Goal: Transaction & Acquisition: Purchase product/service

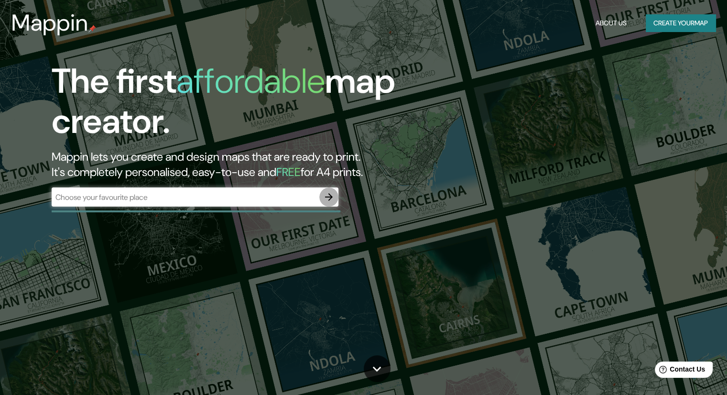
click at [327, 196] on icon "button" at bounding box center [328, 196] width 11 height 11
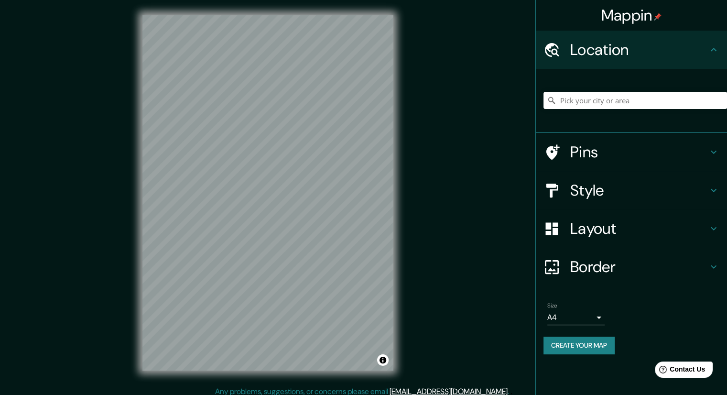
click at [720, 147] on div "Pins" at bounding box center [631, 152] width 191 height 38
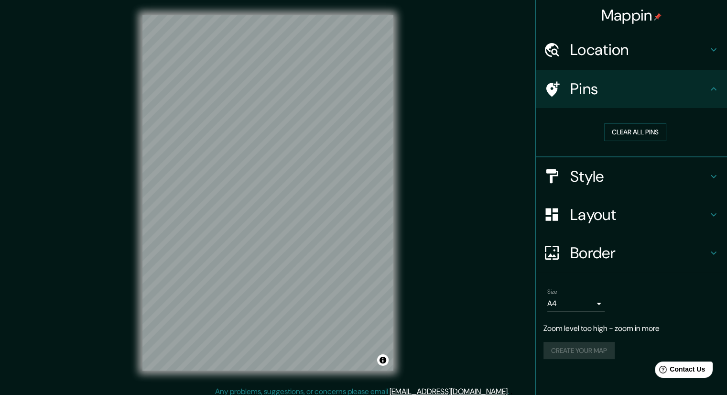
click at [619, 47] on h4 "Location" at bounding box center [639, 49] width 138 height 19
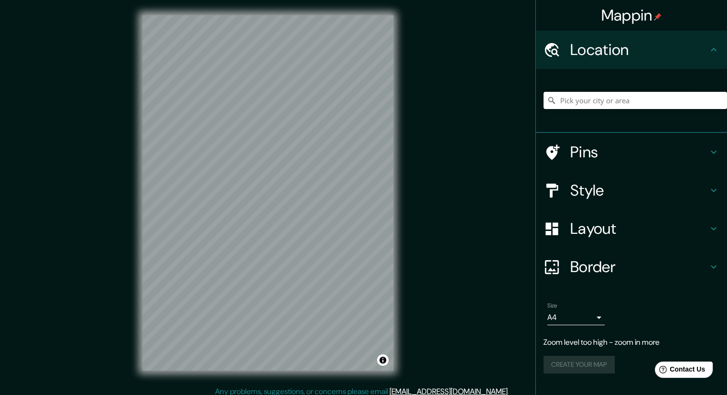
click at [596, 102] on input "Pick your city or area" at bounding box center [635, 100] width 184 height 17
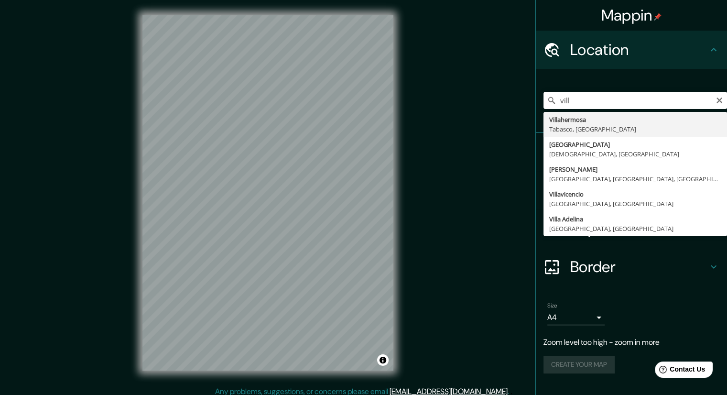
type input "Villahermosa, [GEOGRAPHIC_DATA], [GEOGRAPHIC_DATA]"
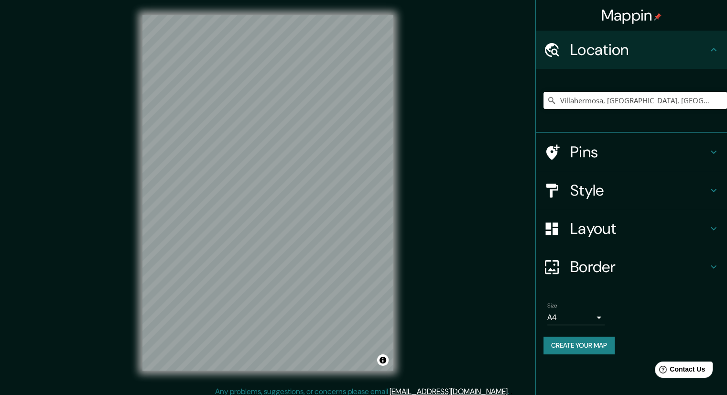
scroll to position [0, 0]
click at [609, 152] on h4 "Pins" at bounding box center [639, 151] width 138 height 19
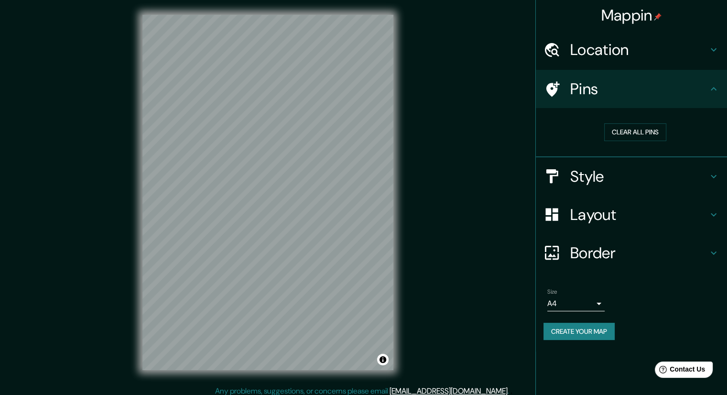
click at [617, 175] on h4 "Style" at bounding box center [639, 176] width 138 height 19
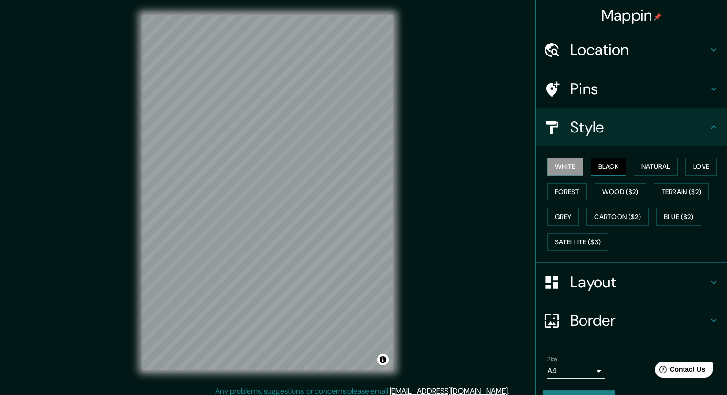
click at [605, 164] on button "Black" at bounding box center [609, 167] width 36 height 18
click at [636, 162] on button "Natural" at bounding box center [656, 167] width 44 height 18
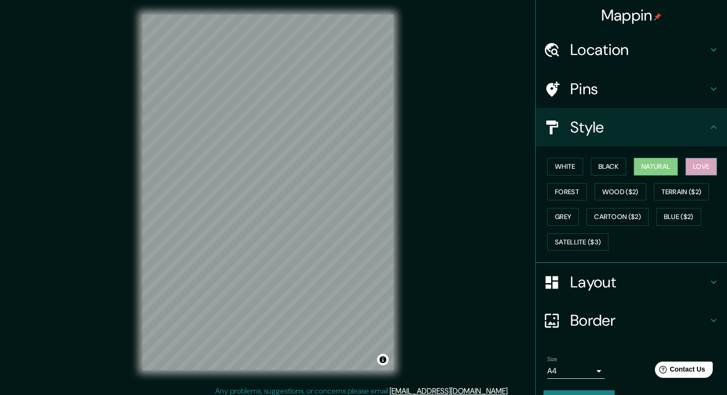
click at [688, 167] on button "Love" at bounding box center [701, 167] width 32 height 18
click at [570, 190] on button "Forest" at bounding box center [567, 192] width 40 height 18
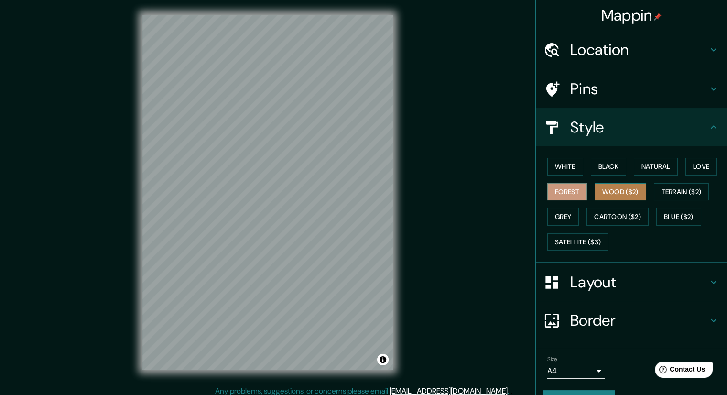
click at [617, 185] on button "Wood ($2)" at bounding box center [620, 192] width 52 height 18
click at [676, 187] on button "Terrain ($2)" at bounding box center [681, 192] width 55 height 18
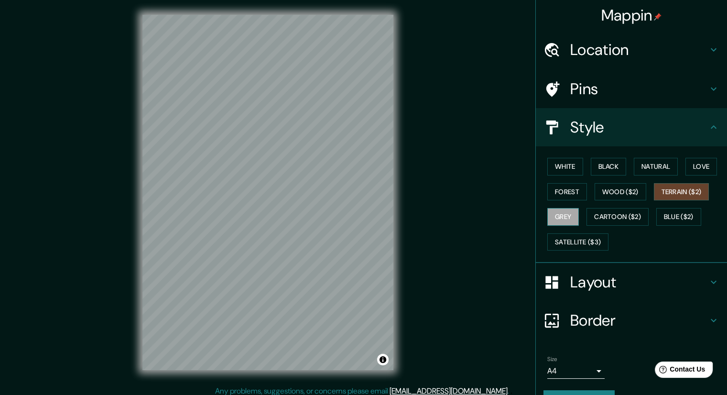
click at [547, 213] on button "Grey" at bounding box center [563, 217] width 32 height 18
click at [609, 215] on button "Cartoon ($2)" at bounding box center [617, 217] width 62 height 18
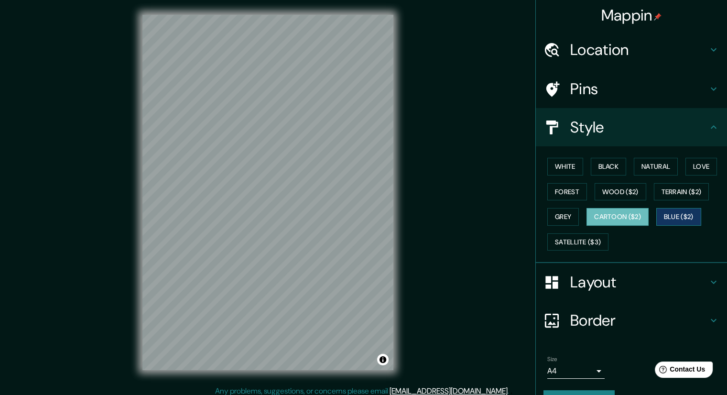
click at [673, 220] on button "Blue ($2)" at bounding box center [678, 217] width 45 height 18
click at [564, 239] on button "Satellite ($3)" at bounding box center [577, 242] width 61 height 18
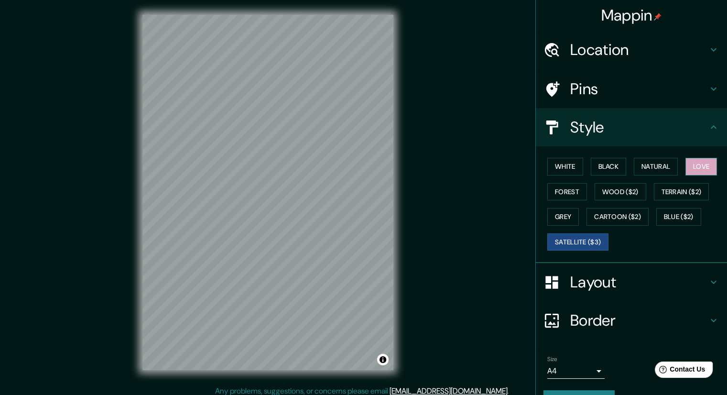
click at [703, 165] on button "Love" at bounding box center [701, 167] width 32 height 18
click at [570, 189] on button "Forest" at bounding box center [567, 192] width 40 height 18
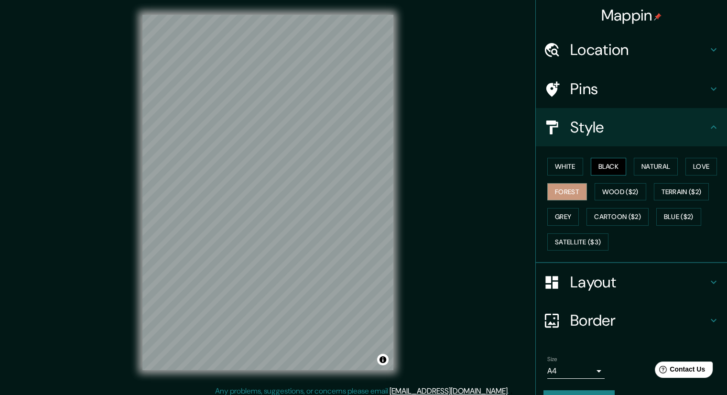
click at [597, 158] on button "Black" at bounding box center [609, 167] width 36 height 18
click at [634, 167] on button "Natural" at bounding box center [656, 167] width 44 height 18
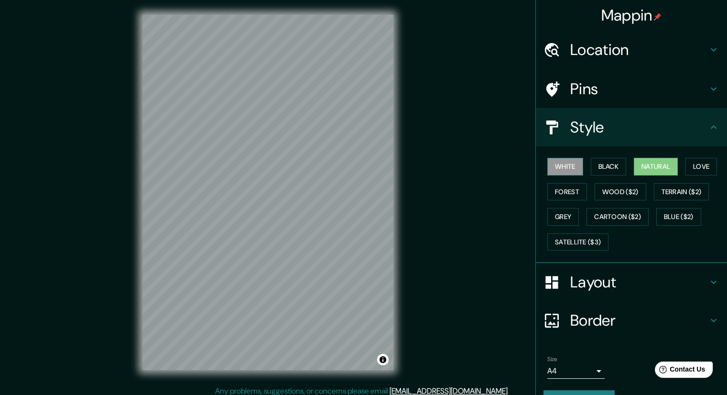
click at [551, 161] on button "White" at bounding box center [565, 167] width 36 height 18
click at [556, 195] on button "Forest" at bounding box center [567, 192] width 40 height 18
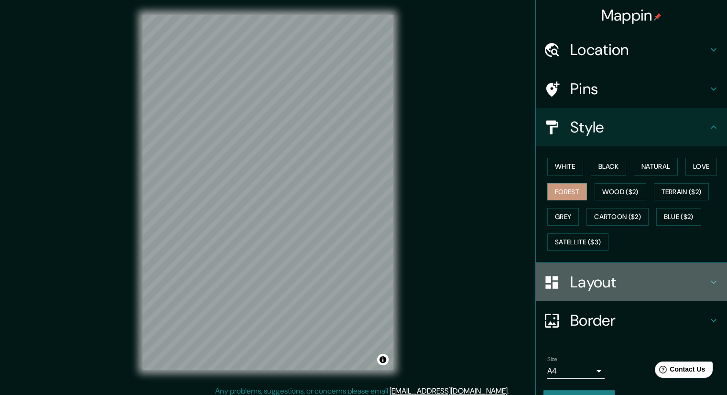
click at [580, 282] on h4 "Layout" at bounding box center [639, 281] width 138 height 19
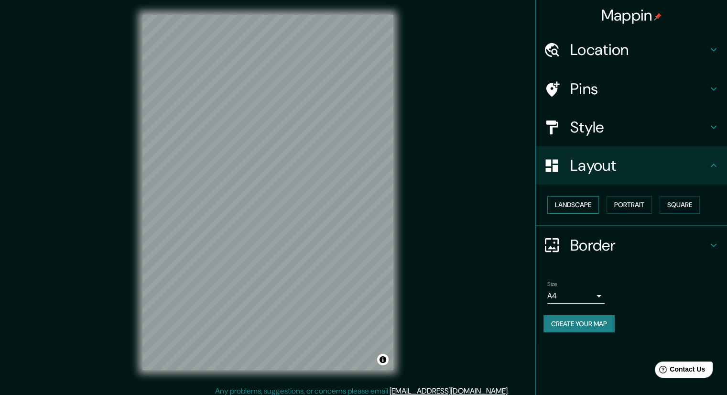
click at [579, 203] on button "Landscape" at bounding box center [573, 205] width 52 height 18
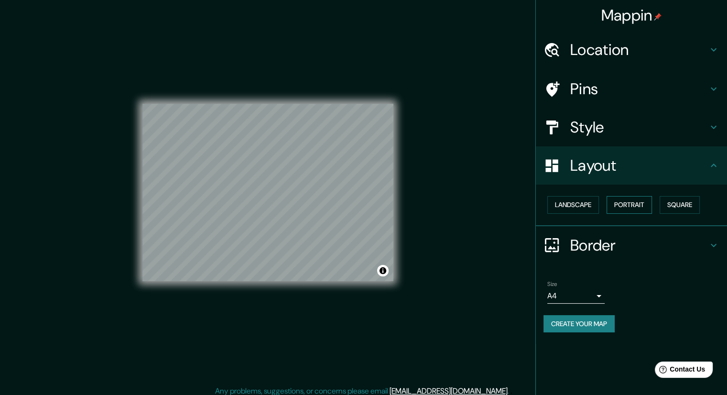
click at [616, 209] on button "Portrait" at bounding box center [628, 205] width 45 height 18
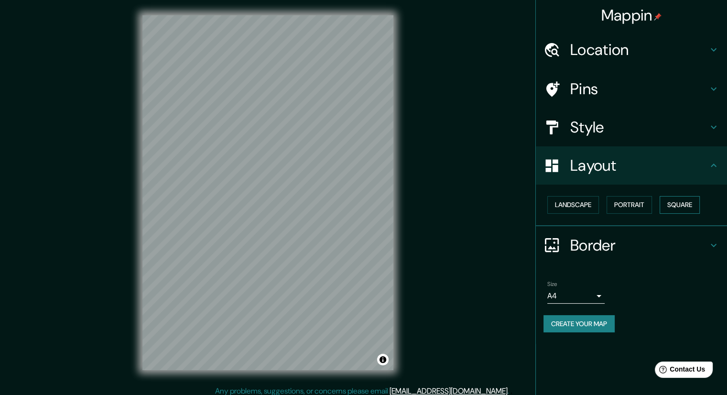
click at [683, 205] on button "Square" at bounding box center [679, 205] width 40 height 18
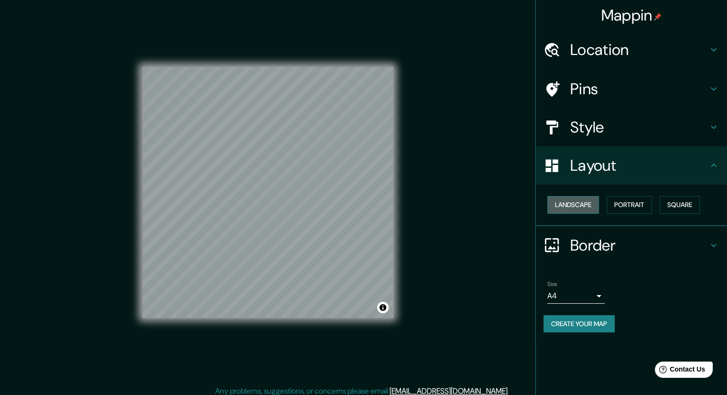
click at [585, 204] on button "Landscape" at bounding box center [573, 205] width 52 height 18
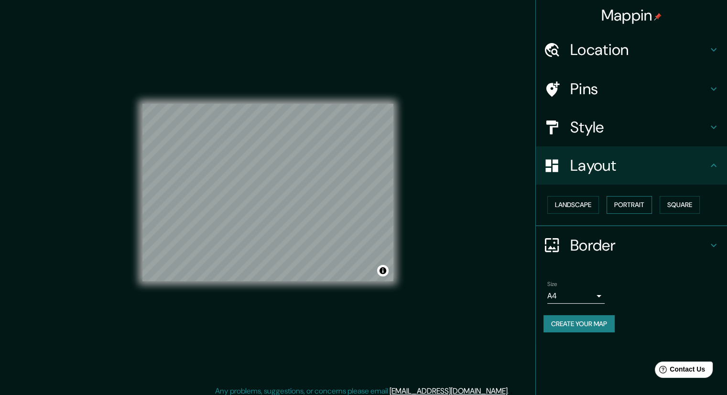
click at [619, 202] on button "Portrait" at bounding box center [628, 205] width 45 height 18
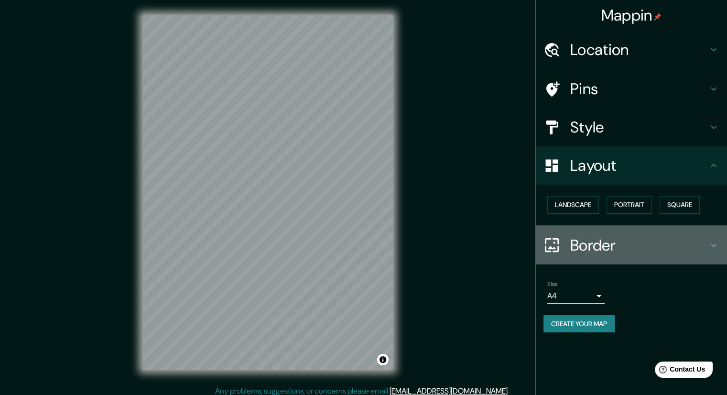
click at [603, 238] on h4 "Border" at bounding box center [639, 245] width 138 height 19
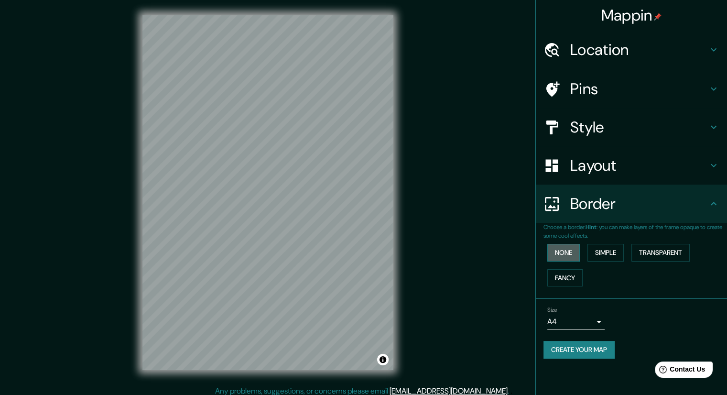
click at [565, 249] on button "None" at bounding box center [563, 253] width 32 height 18
click at [604, 252] on button "Simple" at bounding box center [605, 253] width 36 height 18
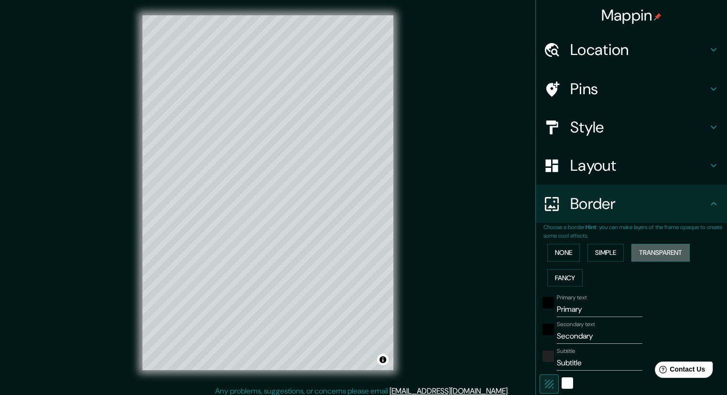
click at [659, 254] on button "Transparent" at bounding box center [660, 253] width 58 height 18
click at [560, 273] on button "Fancy" at bounding box center [564, 278] width 35 height 18
click at [556, 254] on button "None" at bounding box center [563, 253] width 32 height 18
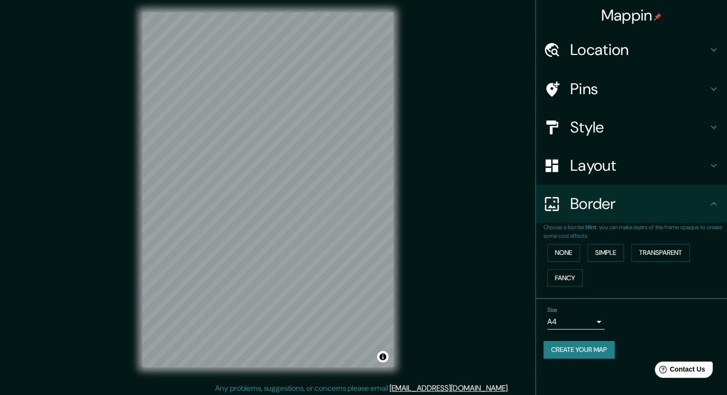
scroll to position [6, 0]
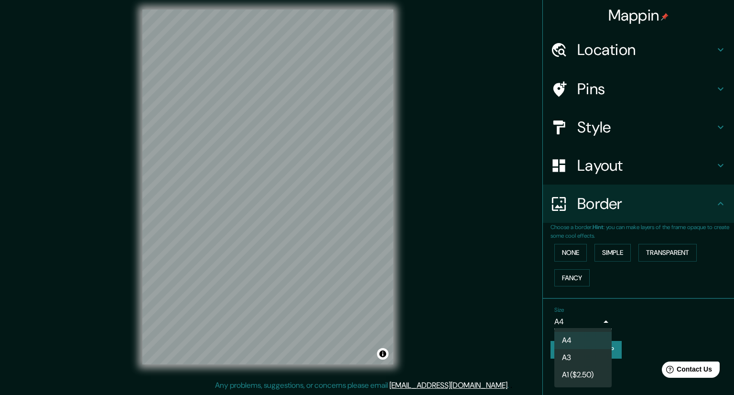
click at [583, 318] on body "Mappin Location [GEOGRAPHIC_DATA], [GEOGRAPHIC_DATA], [GEOGRAPHIC_DATA] Pins St…" at bounding box center [367, 191] width 734 height 395
click at [581, 352] on li "A3" at bounding box center [582, 357] width 57 height 17
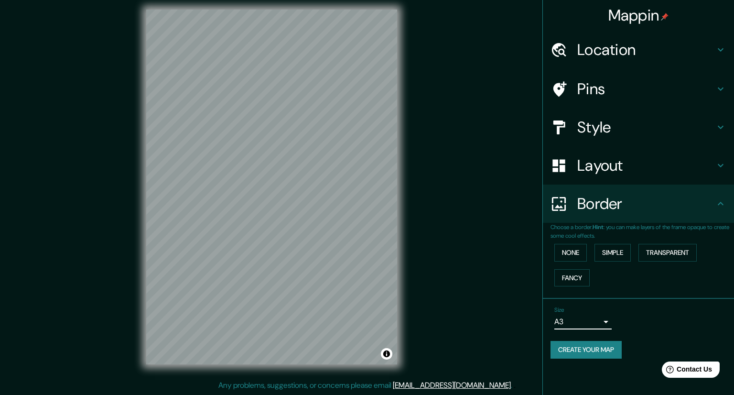
click at [581, 322] on body "Mappin Location [GEOGRAPHIC_DATA], [GEOGRAPHIC_DATA], [GEOGRAPHIC_DATA] Pins St…" at bounding box center [367, 191] width 734 height 395
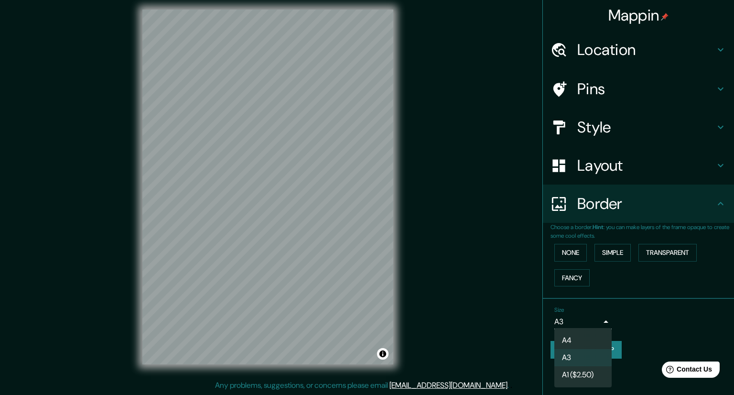
click at [578, 331] on ul "A4 A3 A1 ($2.50)" at bounding box center [582, 357] width 57 height 59
click at [573, 338] on li "A4" at bounding box center [582, 340] width 57 height 17
type input "single"
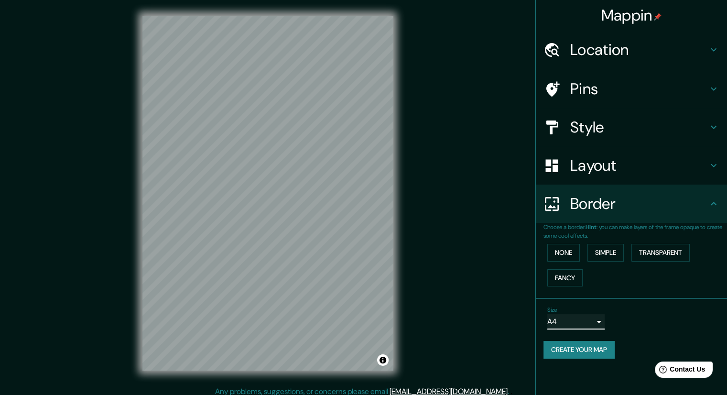
scroll to position [0, 0]
click at [586, 48] on h4 "Location" at bounding box center [639, 49] width 138 height 19
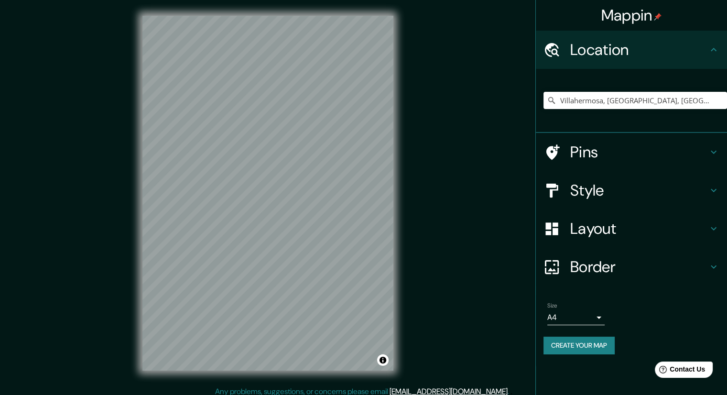
click at [597, 156] on h4 "Pins" at bounding box center [639, 151] width 138 height 19
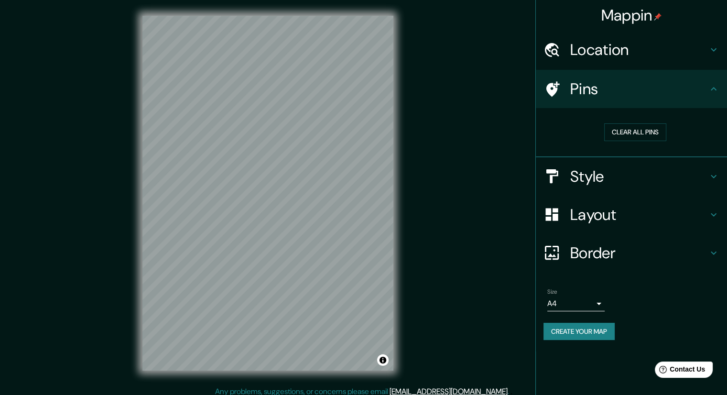
click at [591, 173] on h4 "Style" at bounding box center [639, 176] width 138 height 19
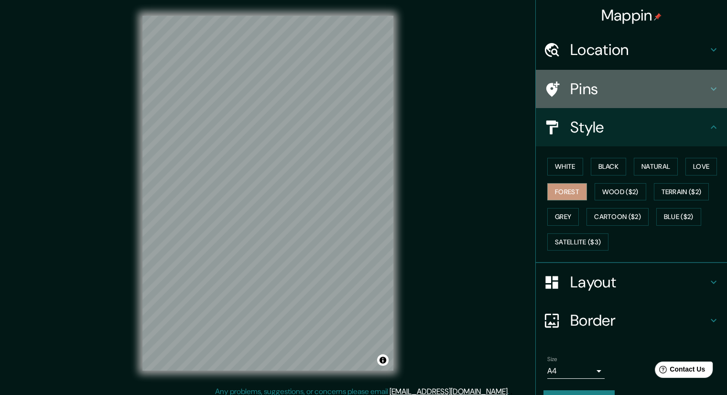
click at [573, 90] on h4 "Pins" at bounding box center [639, 88] width 138 height 19
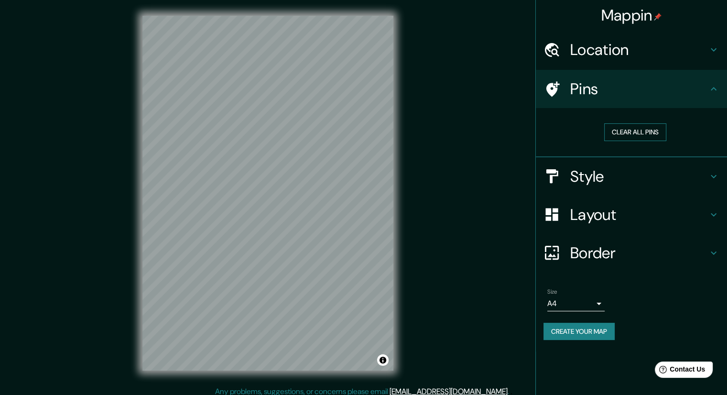
click at [623, 129] on button "Clear all pins" at bounding box center [635, 132] width 62 height 18
drag, startPoint x: 264, startPoint y: 204, endPoint x: 295, endPoint y: 207, distance: 30.7
click at [295, 207] on div at bounding box center [297, 211] width 8 height 8
drag, startPoint x: 300, startPoint y: 198, endPoint x: 284, endPoint y: 222, distance: 28.8
click at [284, 222] on div at bounding box center [282, 220] width 8 height 8
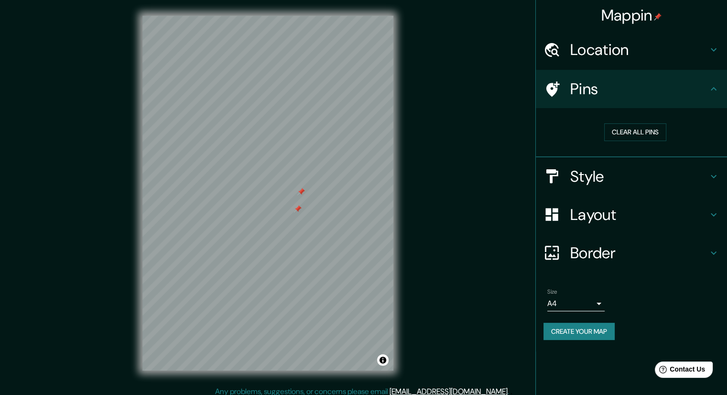
click at [297, 208] on div at bounding box center [298, 209] width 8 height 8
click at [300, 191] on div at bounding box center [301, 192] width 8 height 8
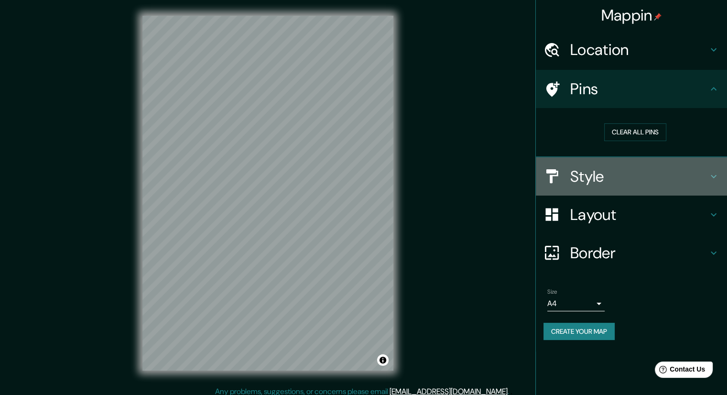
click at [601, 177] on h4 "Style" at bounding box center [639, 176] width 138 height 19
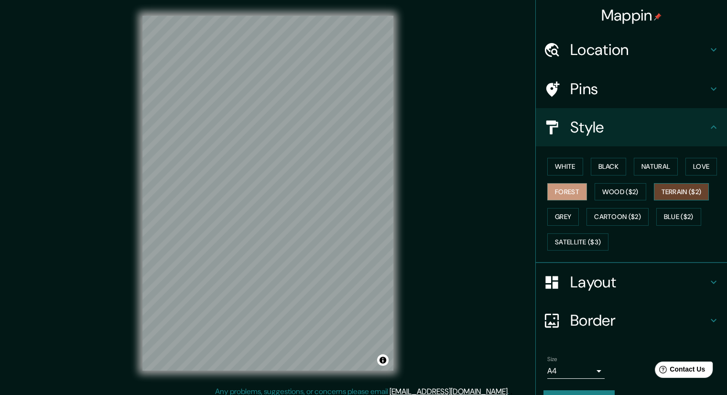
click at [673, 187] on button "Terrain ($2)" at bounding box center [681, 192] width 55 height 18
click at [606, 213] on button "Cartoon ($2)" at bounding box center [617, 217] width 62 height 18
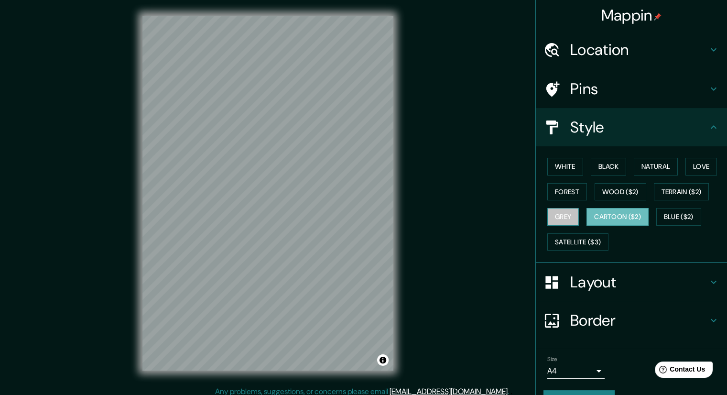
click at [572, 209] on button "Grey" at bounding box center [563, 217] width 32 height 18
click at [614, 212] on button "Cartoon ($2)" at bounding box center [617, 217] width 62 height 18
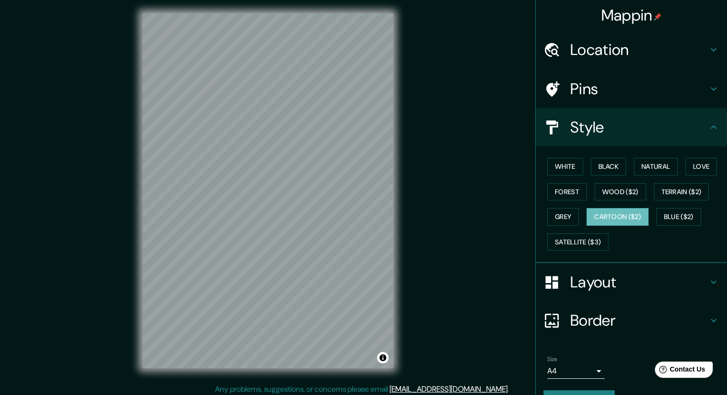
scroll to position [6, 0]
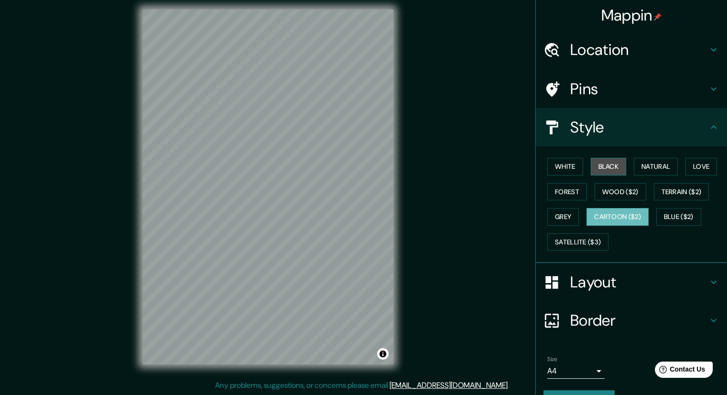
click at [600, 165] on button "Black" at bounding box center [609, 167] width 36 height 18
click at [618, 217] on button "Cartoon ($2)" at bounding box center [617, 217] width 62 height 18
click at [682, 188] on button "Terrain ($2)" at bounding box center [681, 192] width 55 height 18
click at [543, 216] on div "White Black Natural Love Forest Wood ($2) Terrain ($2) Grey Cartoon ($2) Blue (…" at bounding box center [635, 204] width 184 height 100
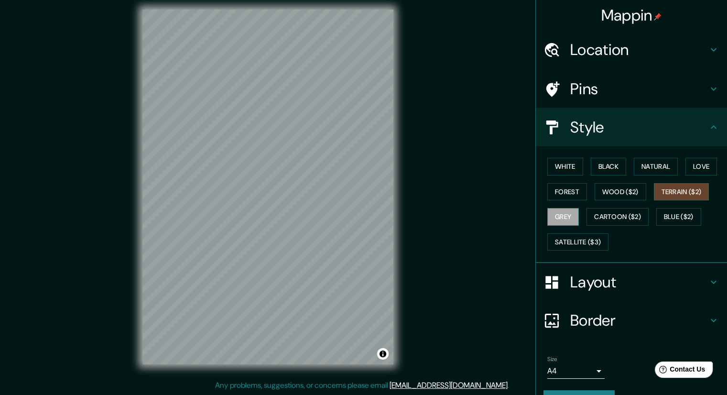
click at [547, 216] on button "Grey" at bounding box center [563, 217] width 32 height 18
click at [627, 212] on button "Cartoon ($2)" at bounding box center [617, 217] width 62 height 18
click at [670, 188] on button "Terrain ($2)" at bounding box center [681, 192] width 55 height 18
click at [696, 161] on button "Love" at bounding box center [701, 167] width 32 height 18
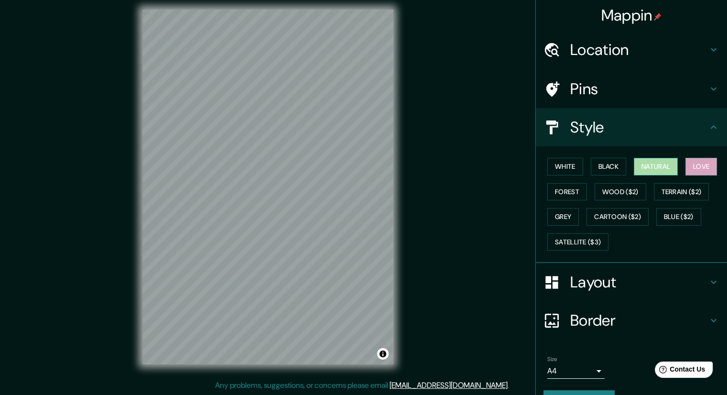
click at [651, 167] on button "Natural" at bounding box center [656, 167] width 44 height 18
click at [609, 165] on button "Black" at bounding box center [609, 167] width 36 height 18
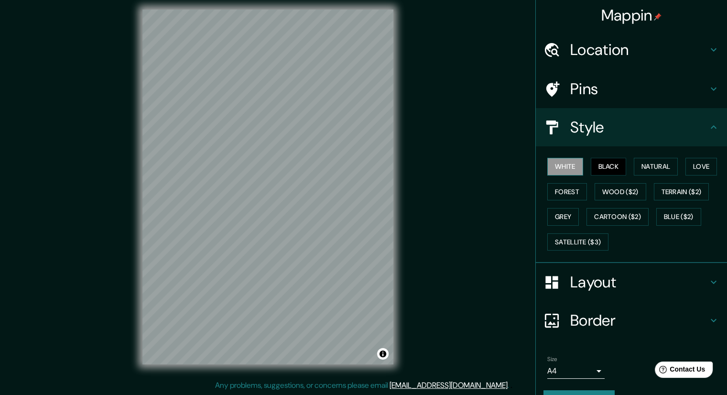
click at [564, 169] on button "White" at bounding box center [565, 167] width 36 height 18
click at [562, 189] on button "Forest" at bounding box center [567, 192] width 40 height 18
click at [554, 217] on button "Grey" at bounding box center [563, 217] width 32 height 18
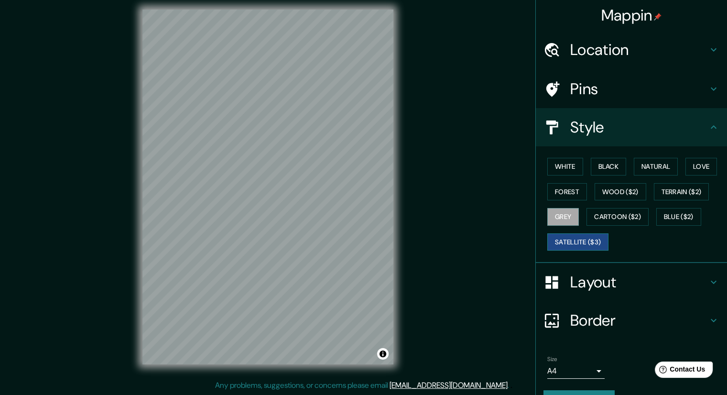
click at [554, 233] on button "Satellite ($3)" at bounding box center [577, 242] width 61 height 18
click at [556, 187] on button "Forest" at bounding box center [567, 192] width 40 height 18
click at [558, 209] on button "Grey" at bounding box center [563, 217] width 32 height 18
click at [562, 194] on button "Forest" at bounding box center [567, 192] width 40 height 18
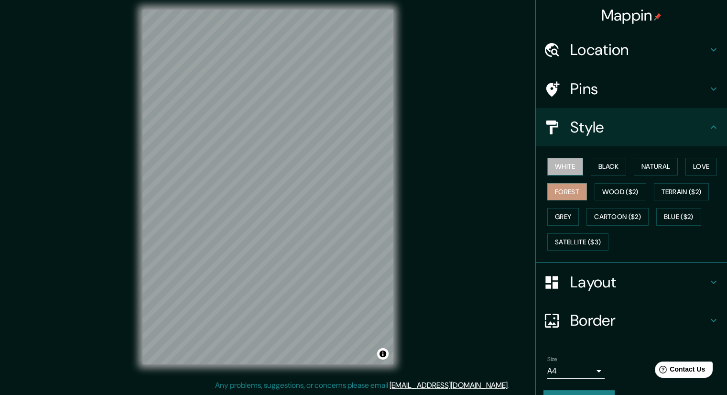
click at [552, 163] on button "White" at bounding box center [565, 167] width 36 height 18
click at [611, 166] on button "Black" at bounding box center [609, 167] width 36 height 18
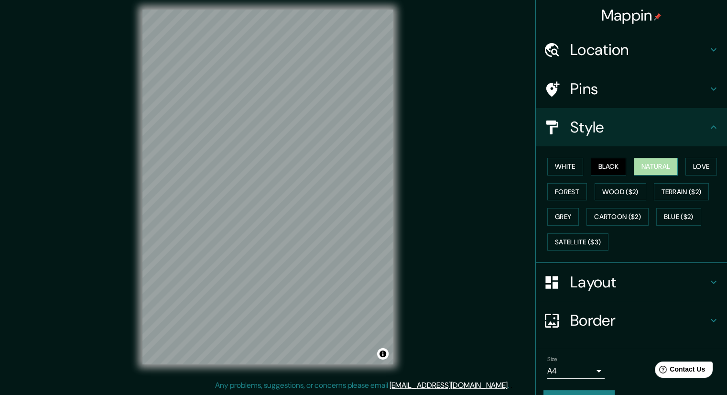
click at [649, 166] on button "Natural" at bounding box center [656, 167] width 44 height 18
click at [692, 166] on button "Love" at bounding box center [701, 167] width 32 height 18
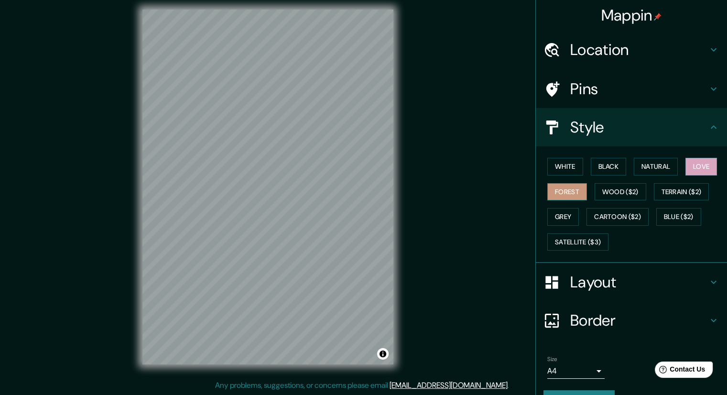
click at [567, 192] on button "Forest" at bounding box center [567, 192] width 40 height 18
click at [566, 168] on button "White" at bounding box center [565, 167] width 36 height 18
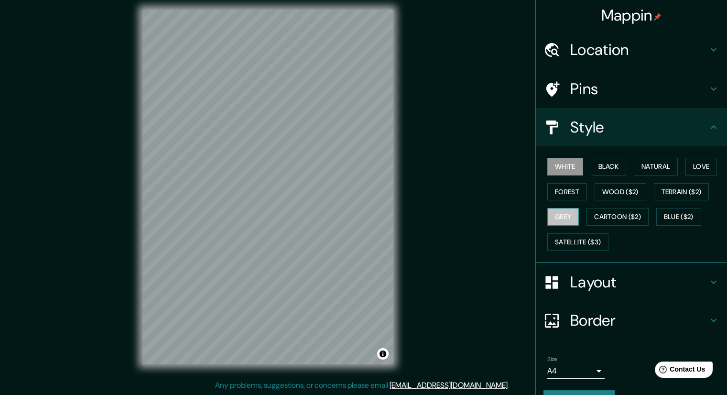
click at [555, 213] on button "Grey" at bounding box center [563, 217] width 32 height 18
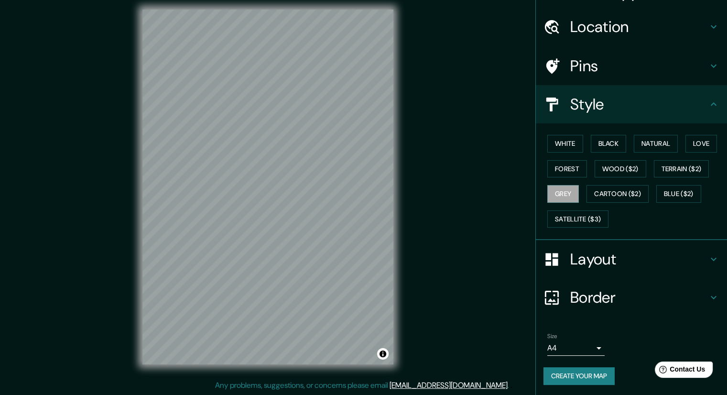
click at [579, 370] on button "Create your map" at bounding box center [578, 376] width 71 height 18
